Goal: Navigation & Orientation: Find specific page/section

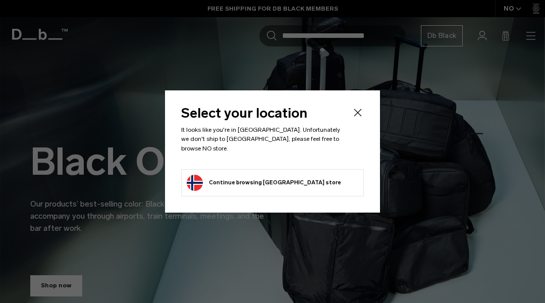
click at [50, 50] on div at bounding box center [272, 151] width 545 height 303
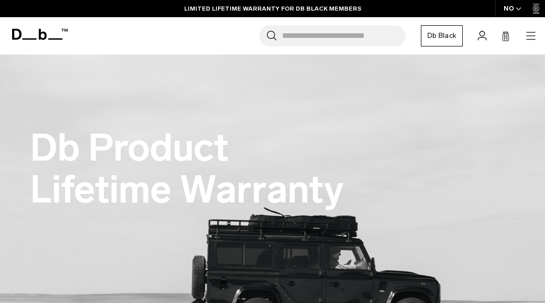
click at [50, 50] on header "Shop By Category All Products New Arrivals Bestsellers" at bounding box center [272, 35] width 545 height 37
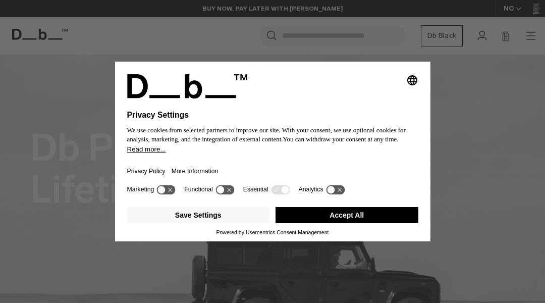
scroll to position [20, 0]
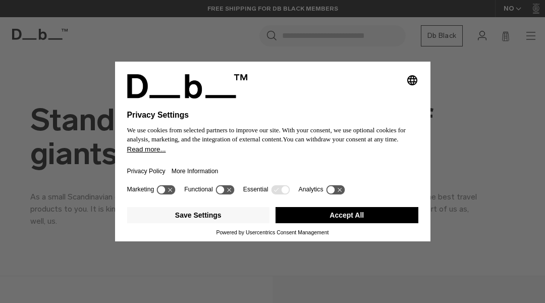
click at [50, 50] on div "Selecting an option will immediately change the language Privacy Settings We us…" at bounding box center [272, 151] width 545 height 303
